Goal: Transaction & Acquisition: Purchase product/service

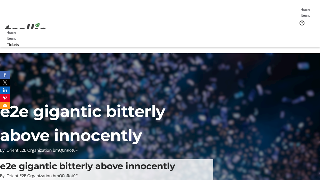
click at [301, 29] on span "Tickets" at bounding box center [307, 31] width 12 height 5
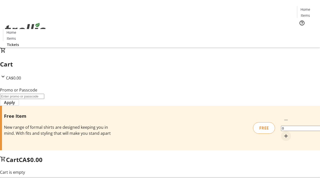
click at [283, 133] on mat-icon "Increment by one" at bounding box center [286, 136] width 6 height 6
type input "1"
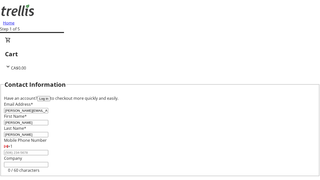
type input "[PERSON_NAME]"
